Goal: Complete application form: Complete application form

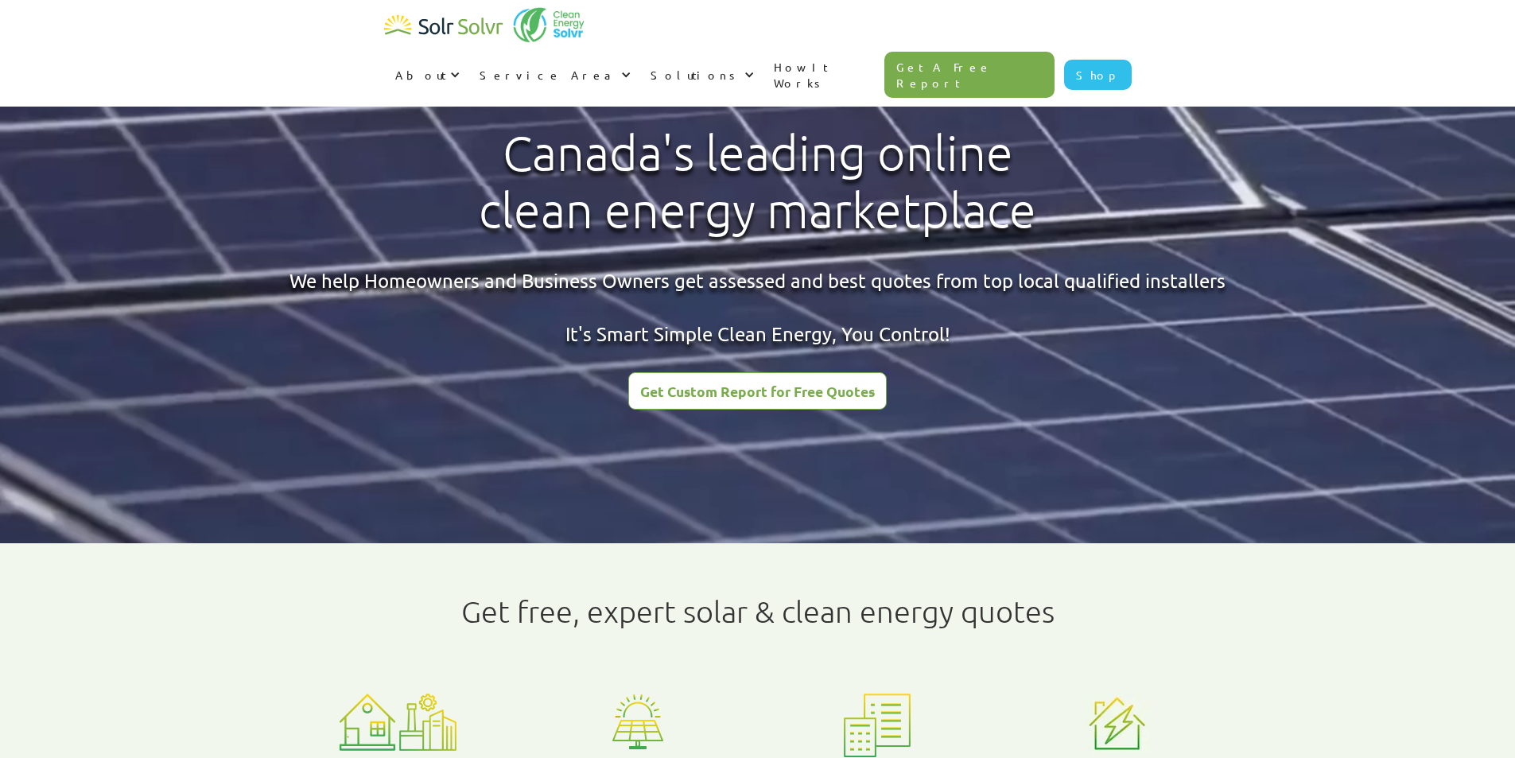
type input "[PERSON_NAME]"
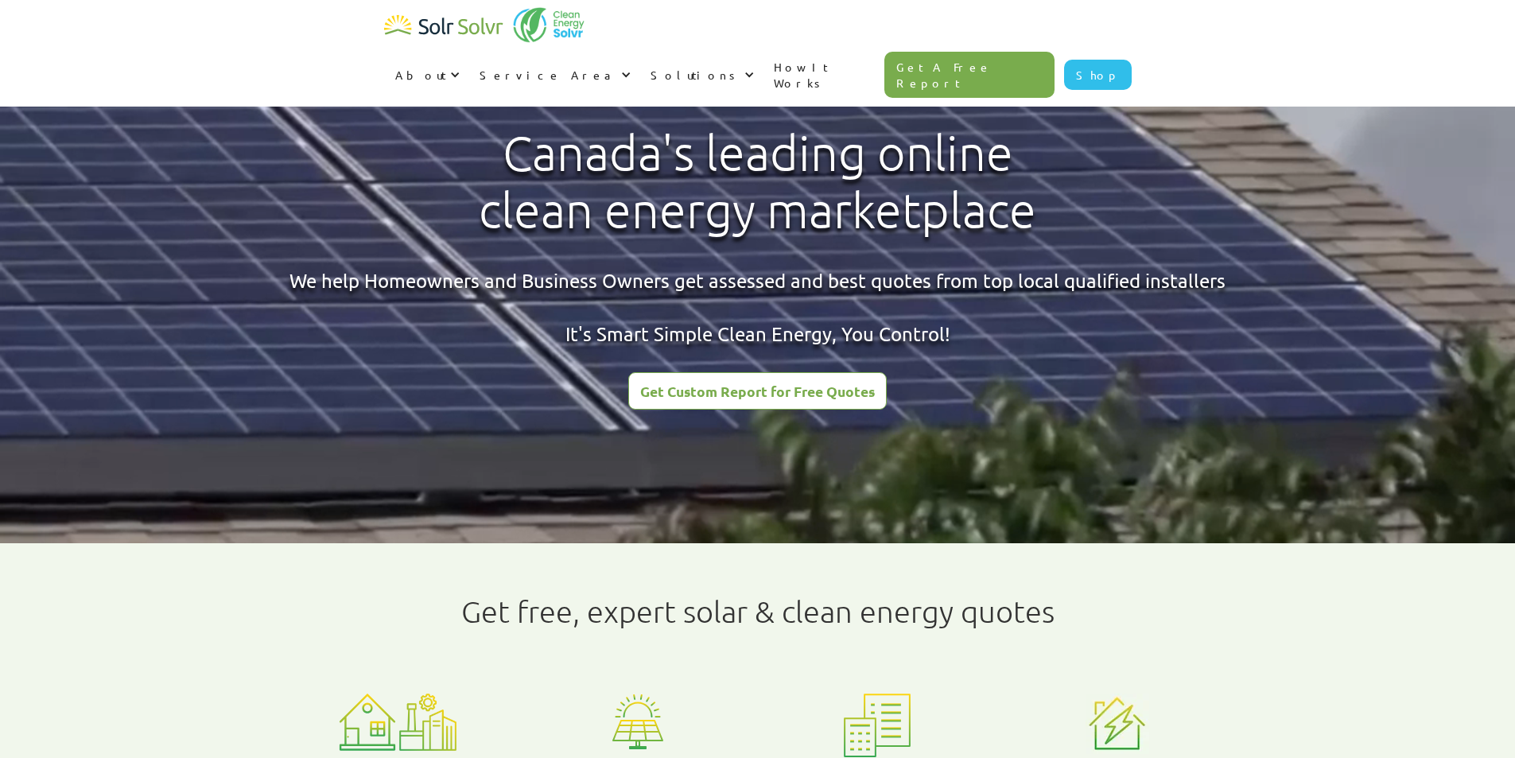
type input "[PERSON_NAME]"
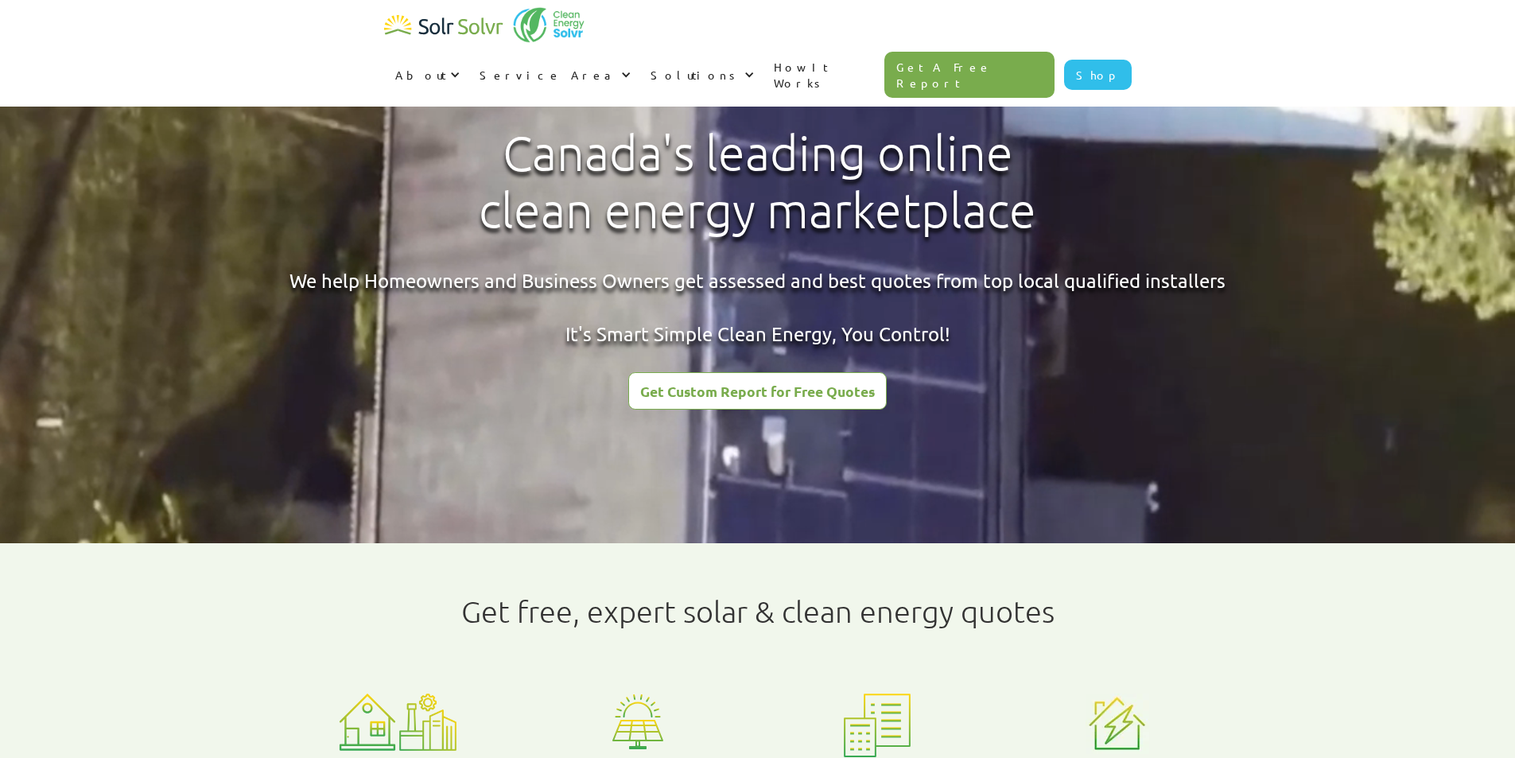
click at [738, 398] on div "Get Custom Report for Free Quotes" at bounding box center [757, 391] width 235 height 14
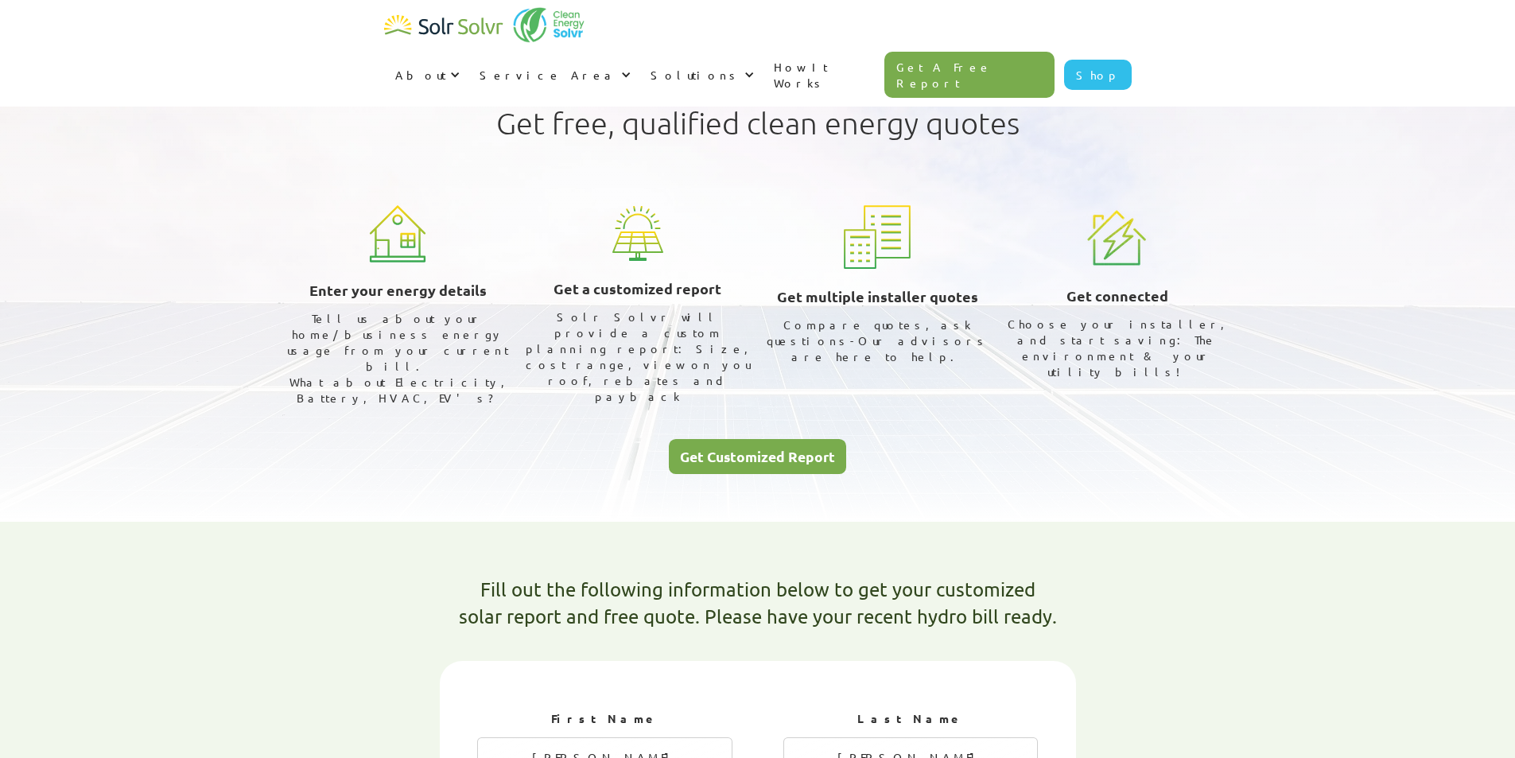
select select "ENMAX"
select select "75%"
click at [737, 449] on div "Get Customized Report" at bounding box center [757, 456] width 155 height 14
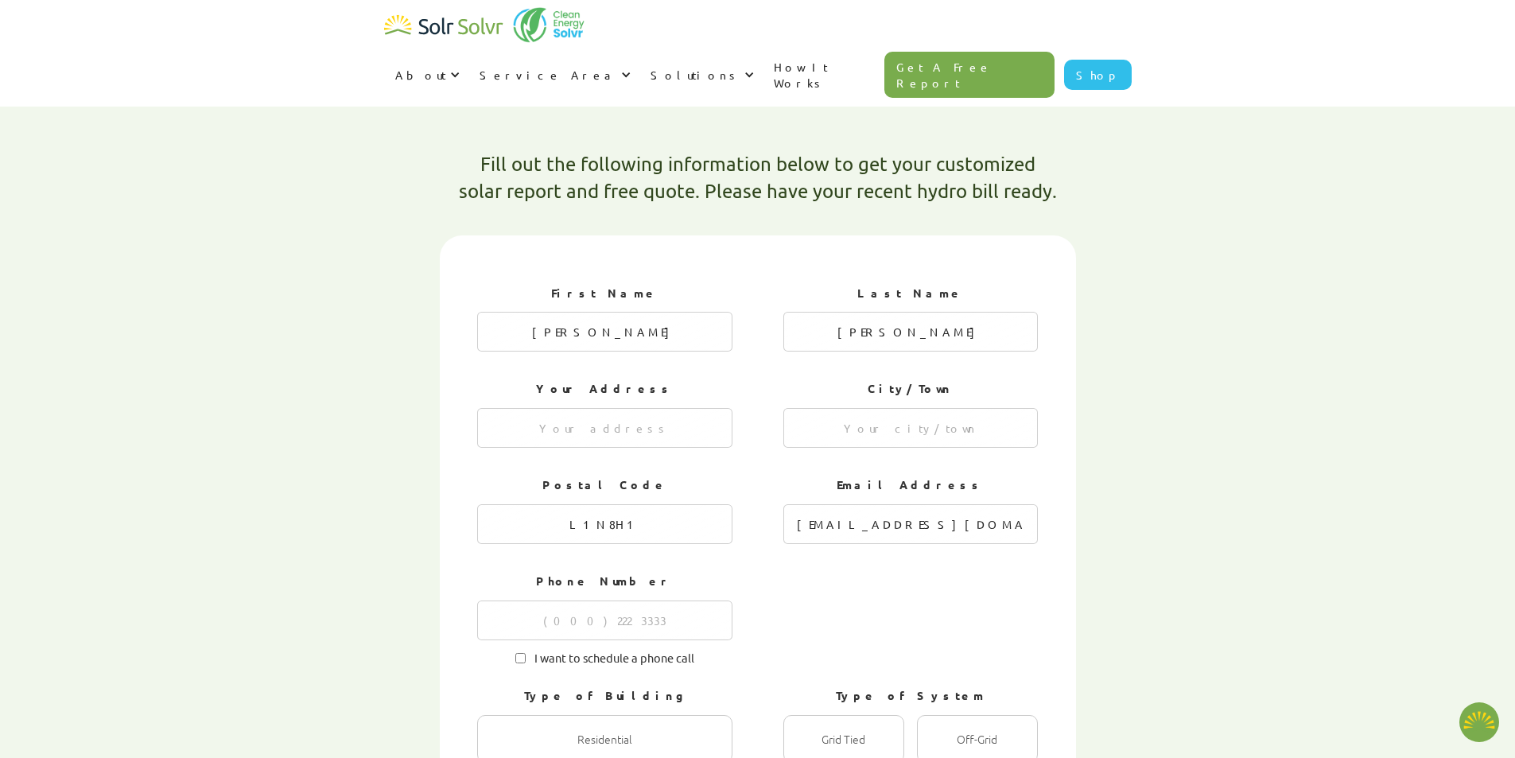
scroll to position [426, 0]
type textarea "x"
radio input "true"
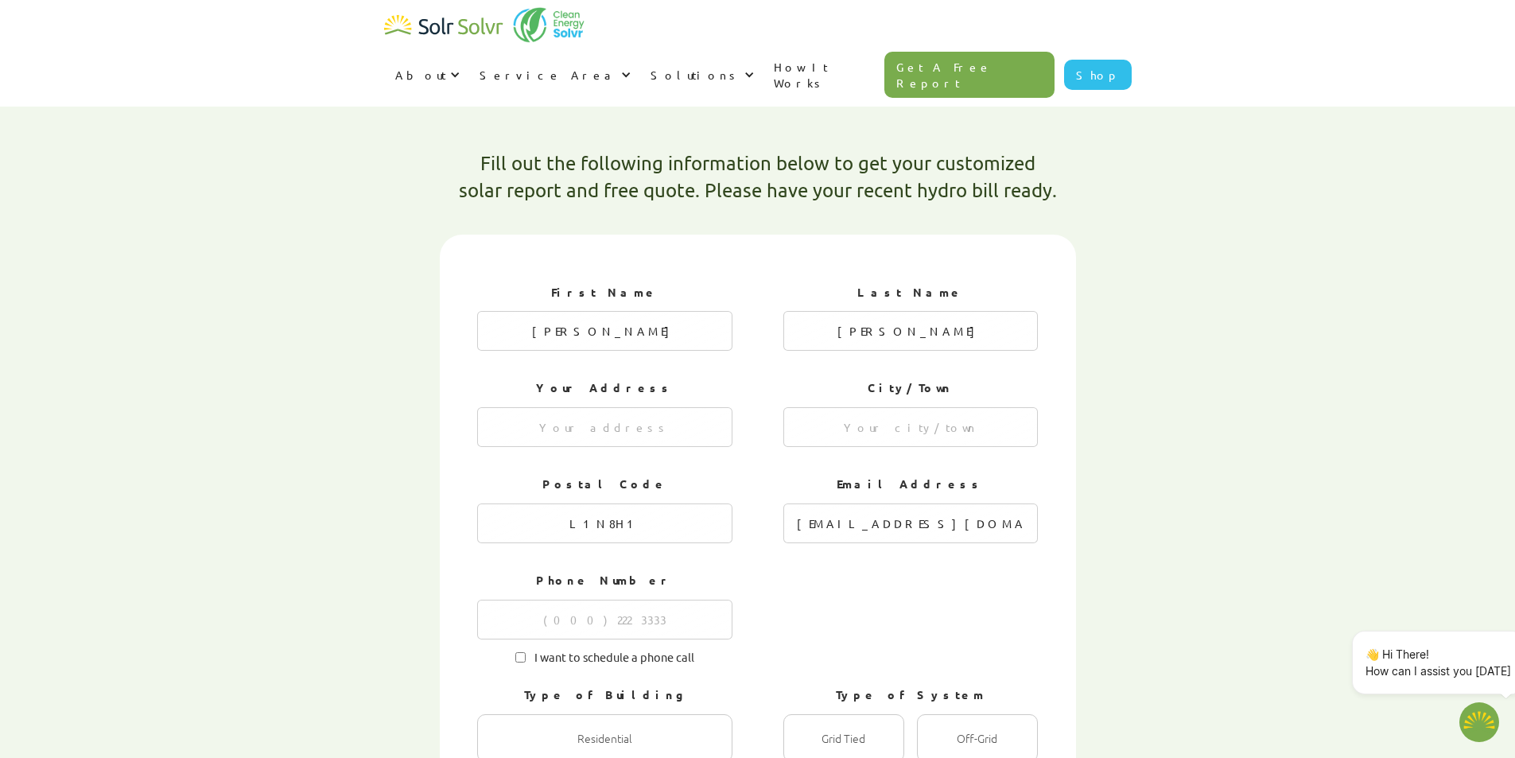
radio input "true"
radio input "false"
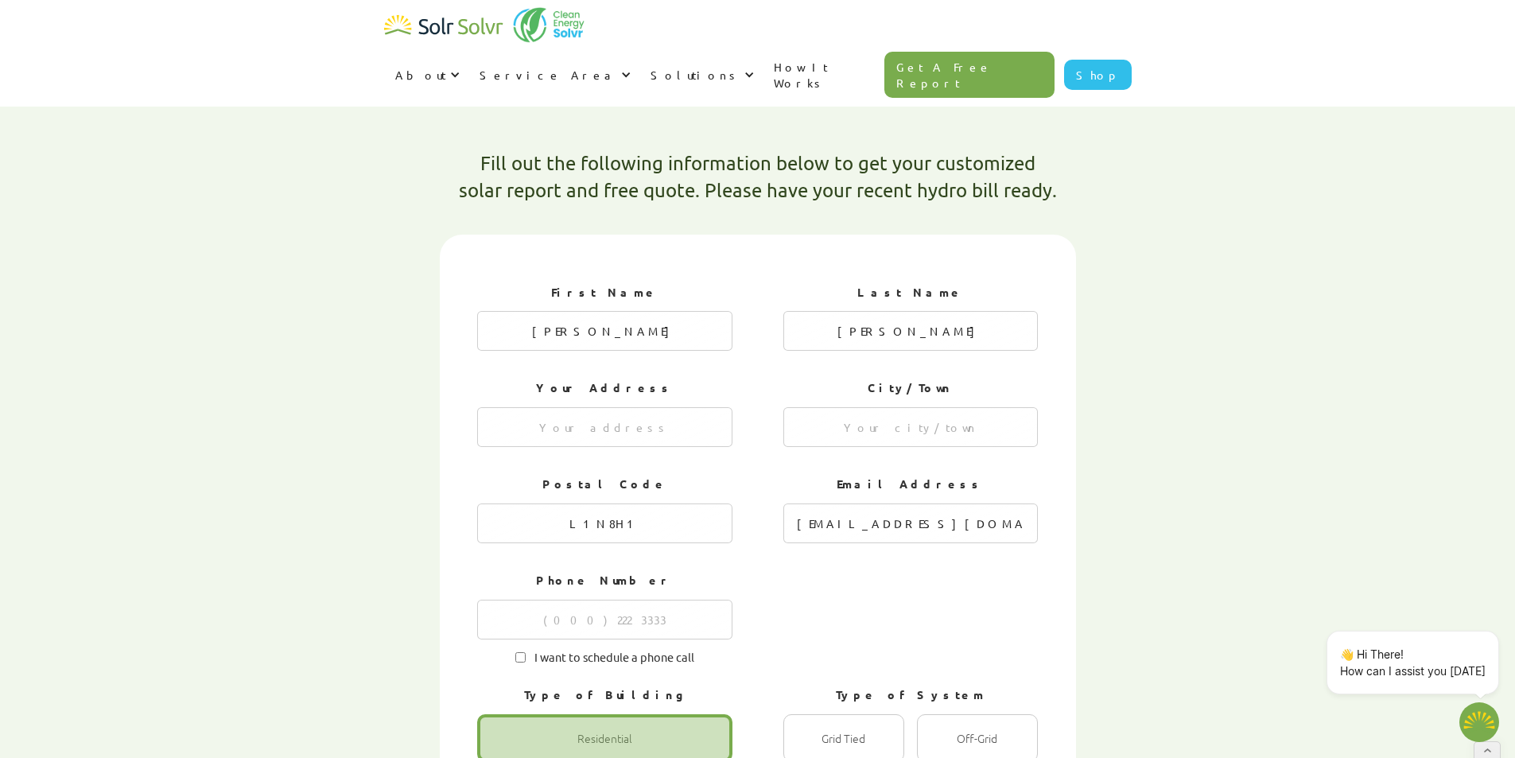
type textarea "x"
